Goal: Task Accomplishment & Management: Manage account settings

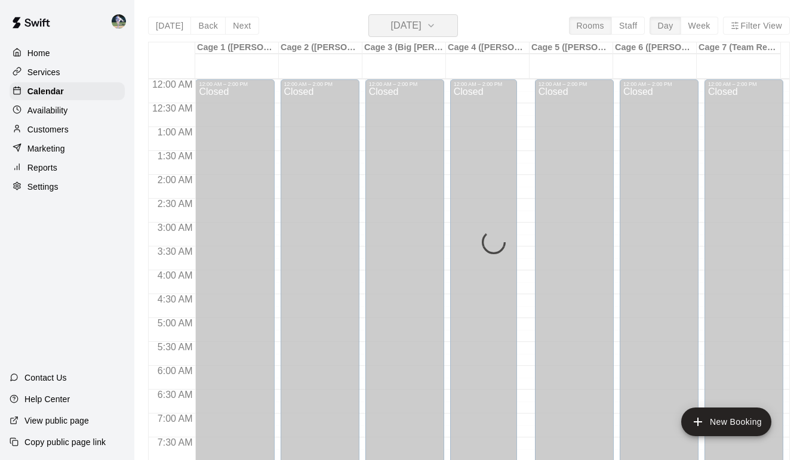
scroll to position [657, 0]
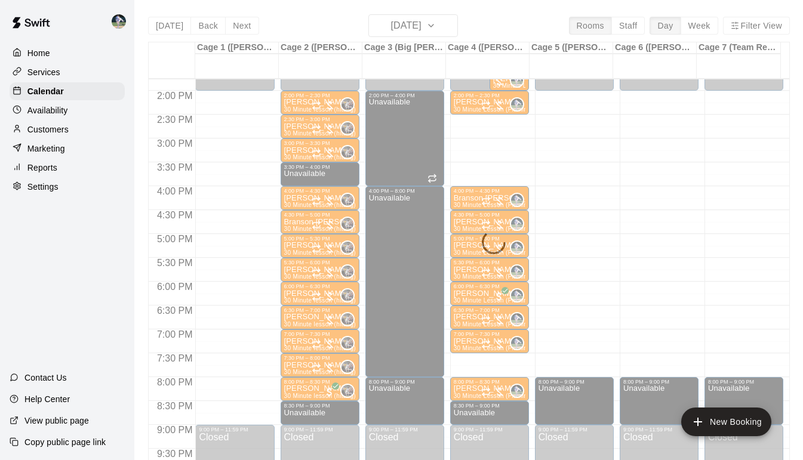
click at [450, 27] on div "Today Back Next Thursday Sep 25 Rooms Staff Day Week Filter View Cage 1 (Olivia…" at bounding box center [469, 244] width 642 height 460
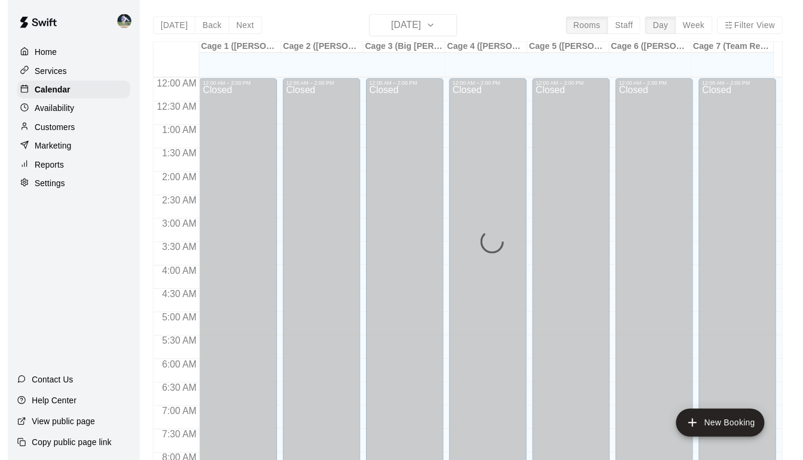
scroll to position [656, 0]
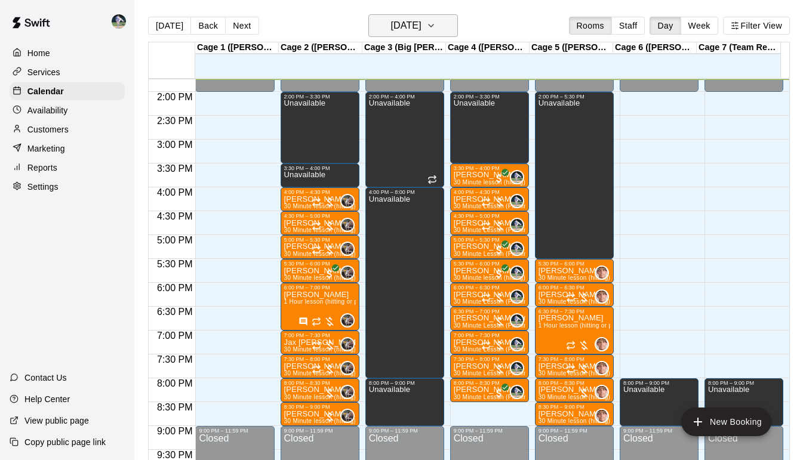
click at [433, 27] on icon "button" at bounding box center [431, 25] width 5 height 2
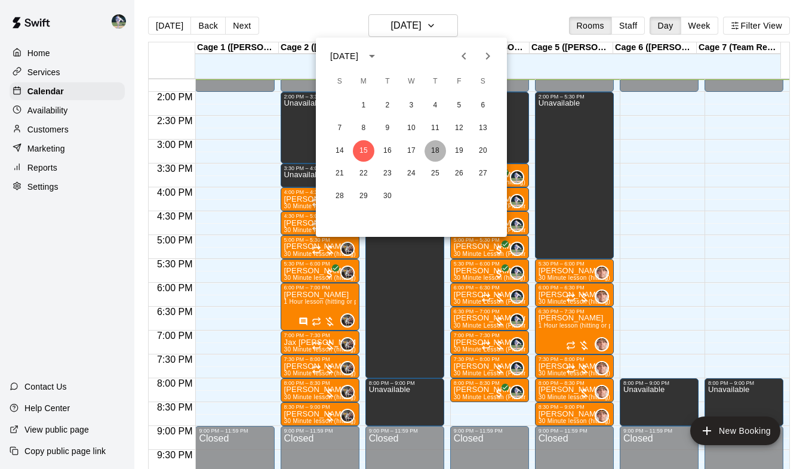
click at [434, 149] on button "18" at bounding box center [434, 150] width 21 height 21
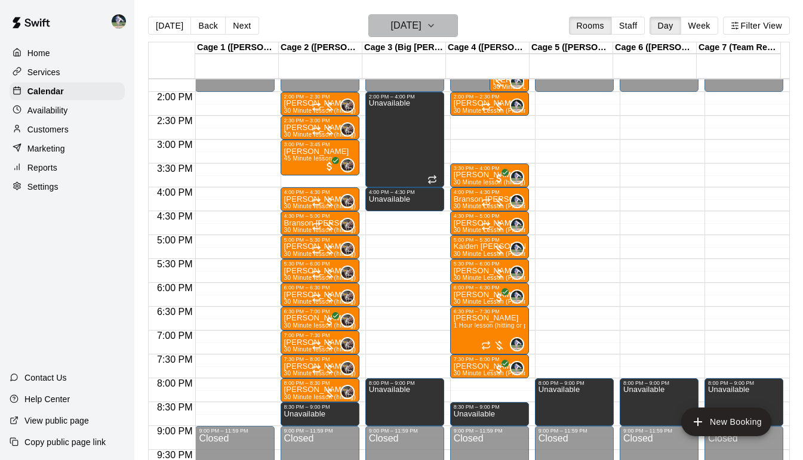
click at [436, 32] on icon "button" at bounding box center [431, 26] width 10 height 14
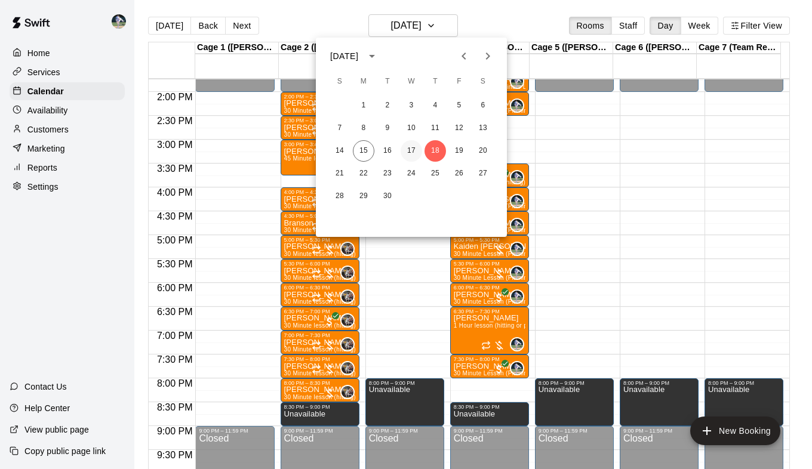
click at [411, 152] on button "17" at bounding box center [411, 150] width 21 height 21
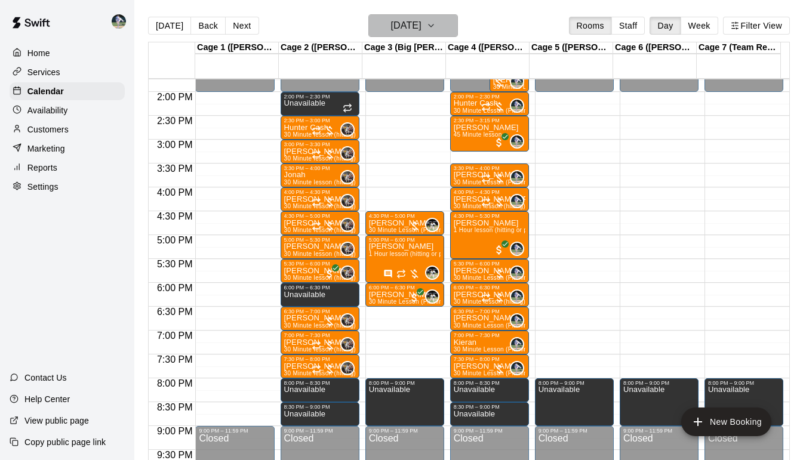
click at [458, 35] on button "[DATE]" at bounding box center [413, 25] width 90 height 23
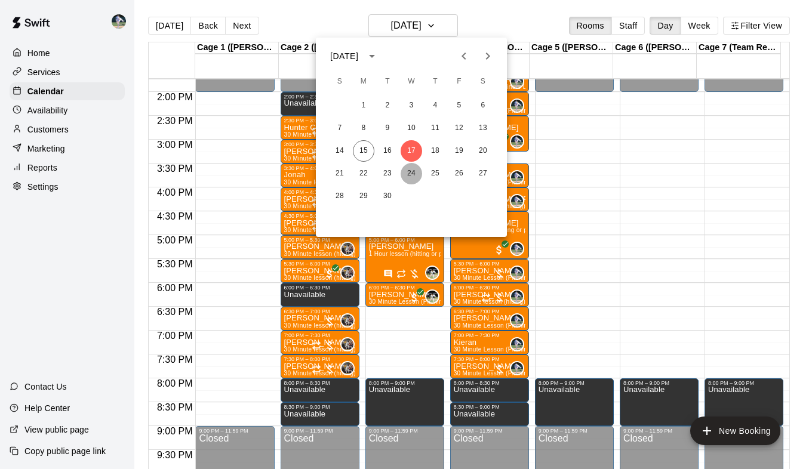
click at [411, 177] on button "24" at bounding box center [411, 173] width 21 height 21
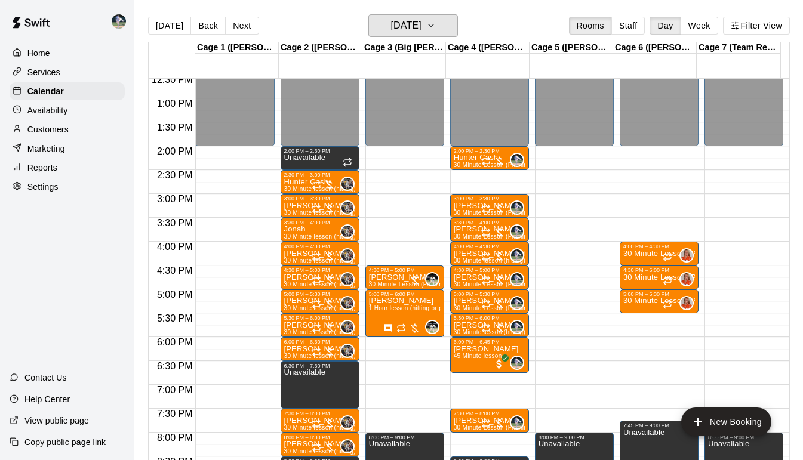
scroll to position [599, 0]
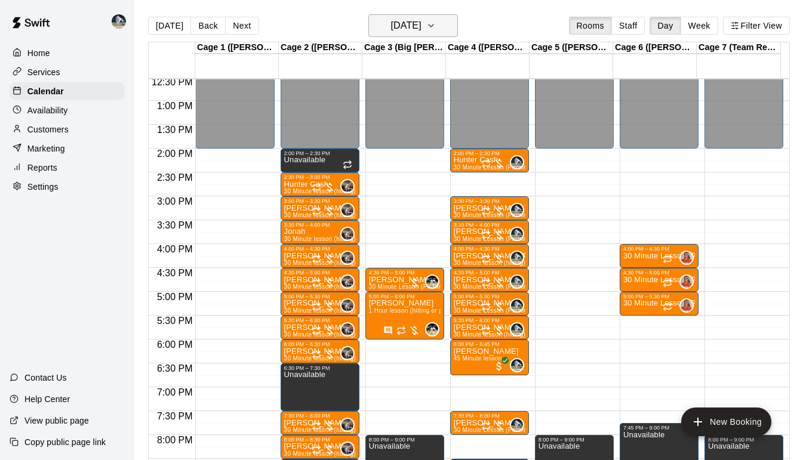
click at [436, 21] on icon "button" at bounding box center [431, 26] width 10 height 14
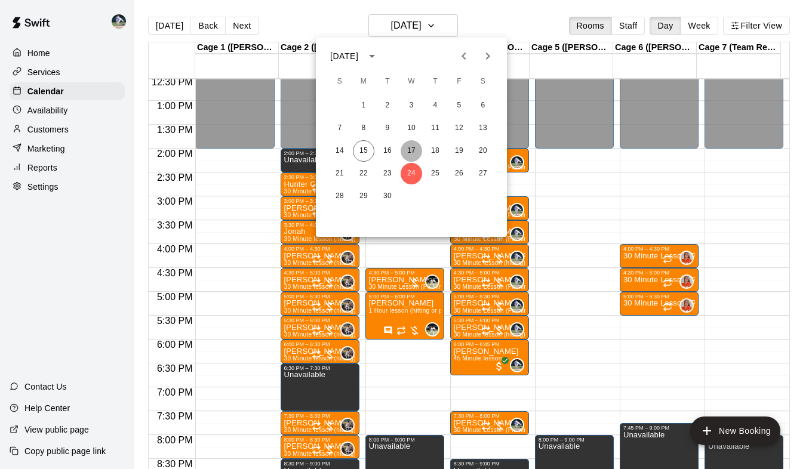
click at [412, 147] on button "17" at bounding box center [411, 150] width 21 height 21
